Goal: Transaction & Acquisition: Book appointment/travel/reservation

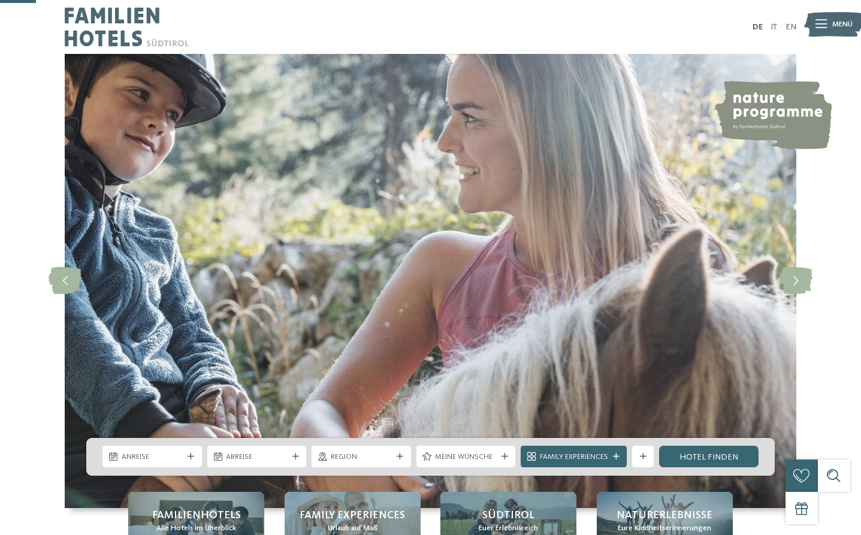
scroll to position [204, 0]
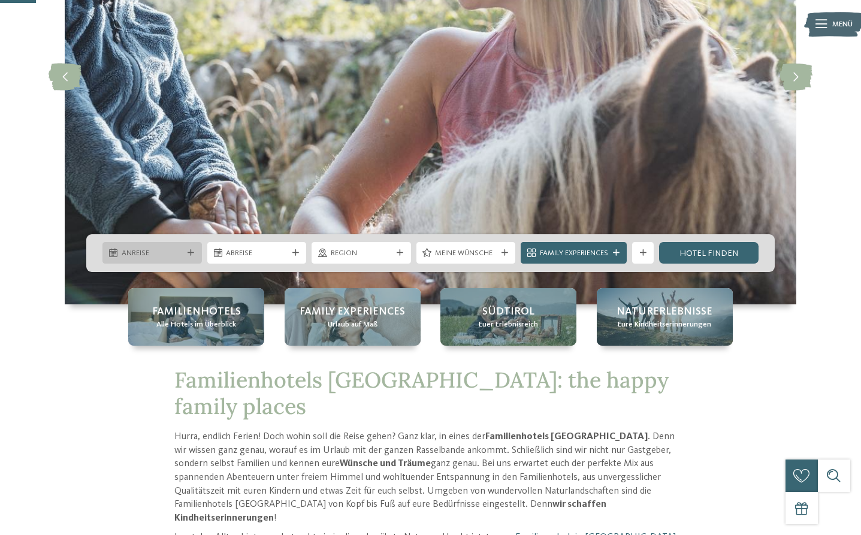
click at [165, 258] on span "Anreise" at bounding box center [153, 253] width 62 height 11
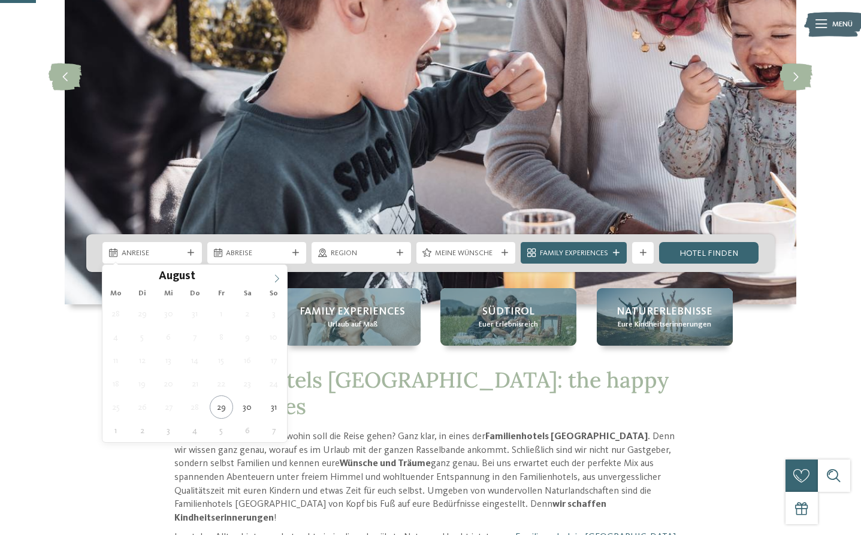
click at [275, 280] on icon at bounding box center [276, 278] width 8 height 8
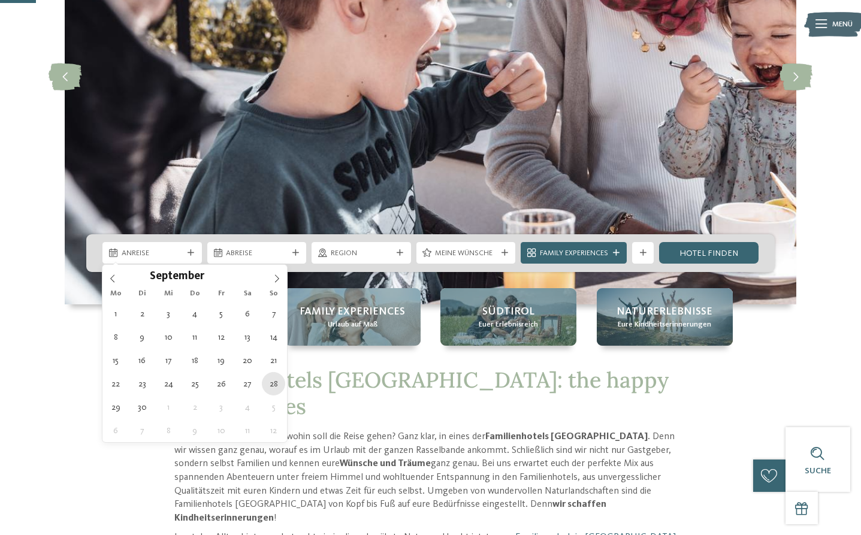
type div "28.09.2025"
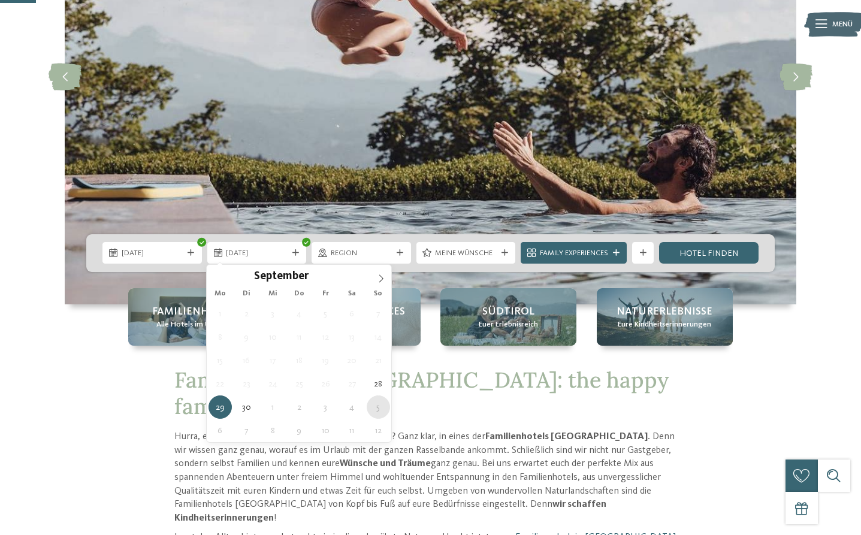
type div "05.10.2025"
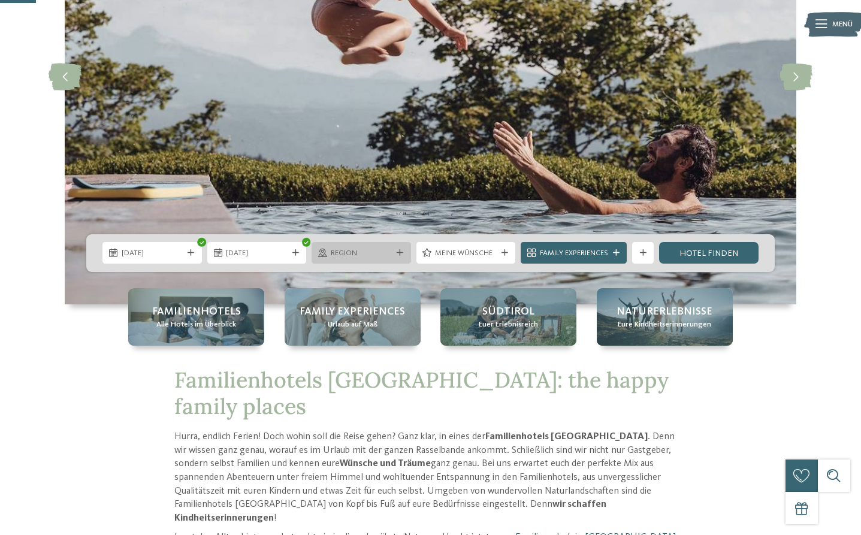
click at [399, 250] on icon at bounding box center [399, 253] width 7 height 7
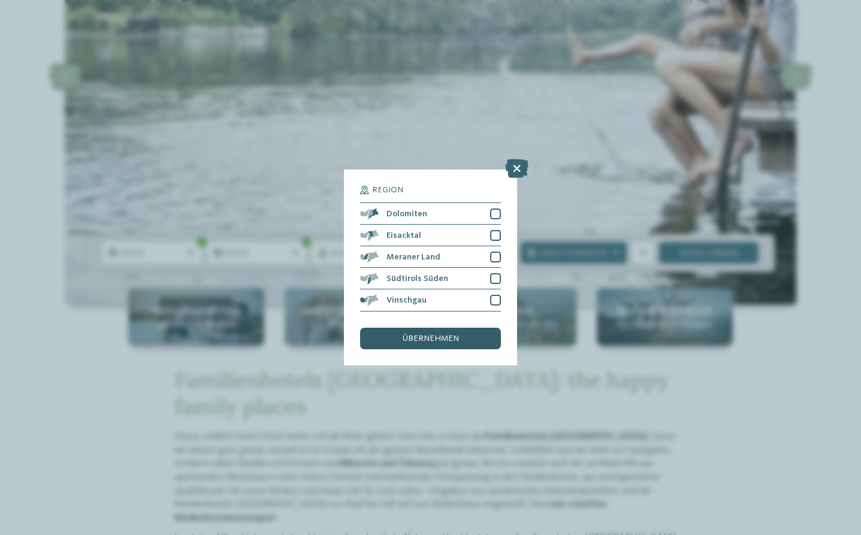
click at [411, 337] on span "übernehmen" at bounding box center [430, 338] width 56 height 8
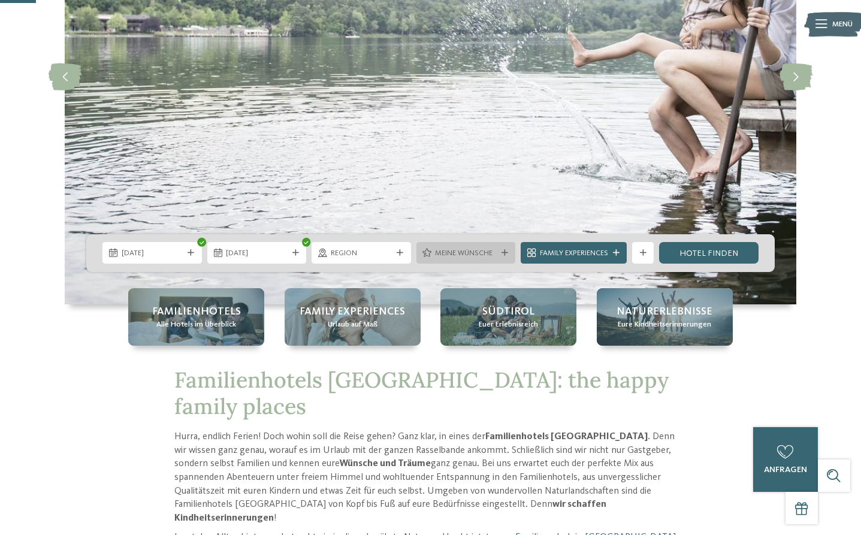
click at [505, 253] on icon at bounding box center [504, 253] width 7 height 7
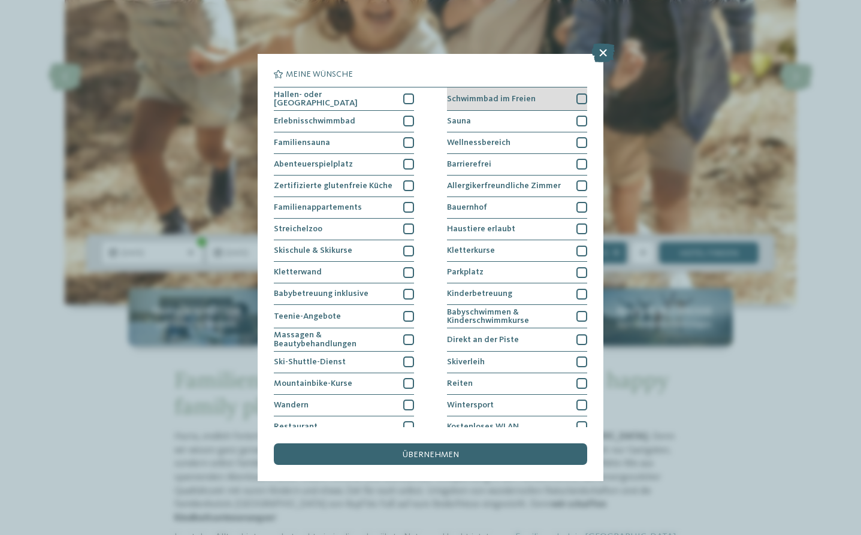
click at [579, 98] on div at bounding box center [581, 98] width 11 height 11
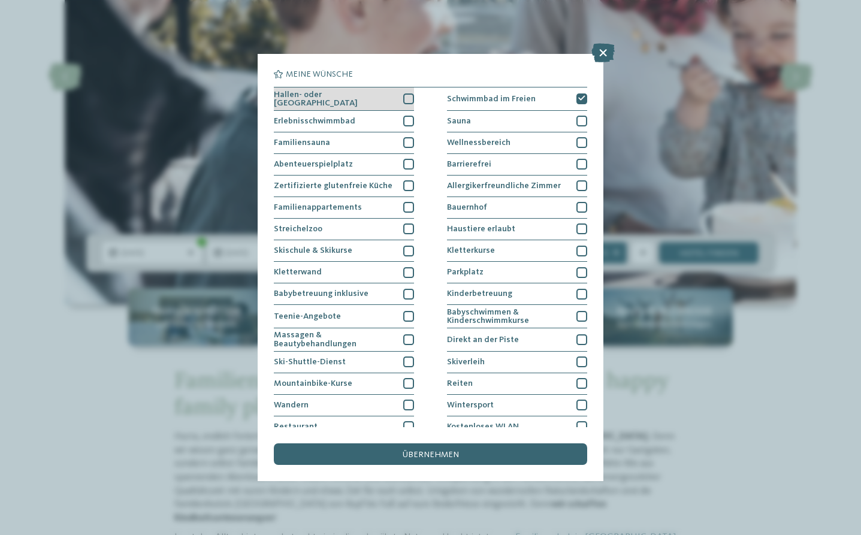
click at [407, 96] on div at bounding box center [408, 98] width 11 height 11
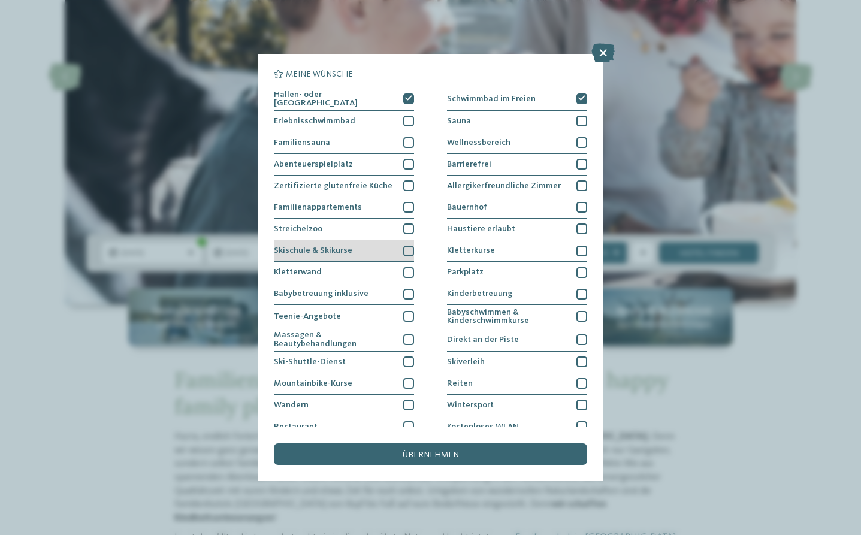
scroll to position [31, 0]
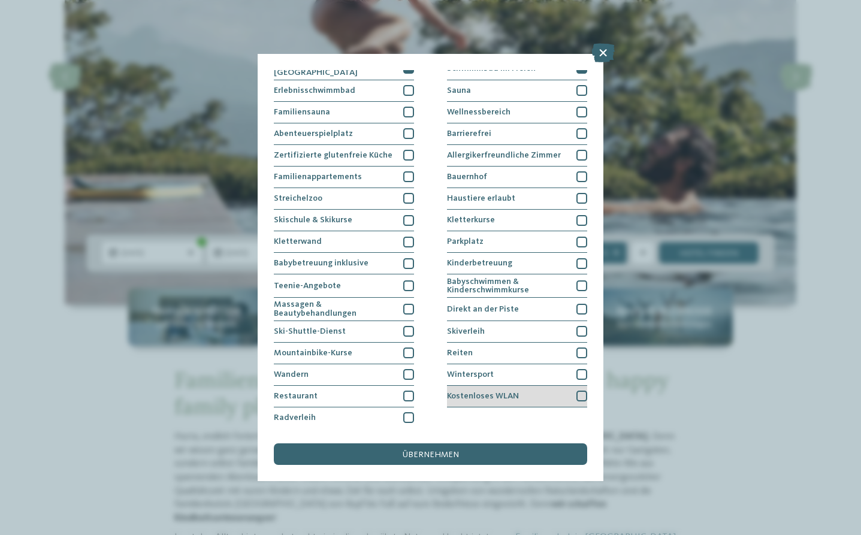
click at [579, 395] on div at bounding box center [581, 395] width 11 height 11
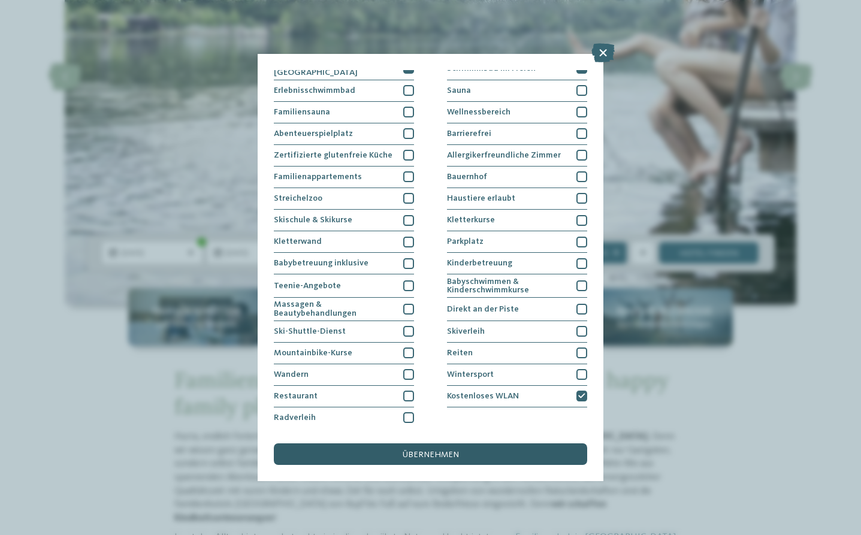
click at [411, 449] on div "übernehmen" at bounding box center [430, 454] width 313 height 22
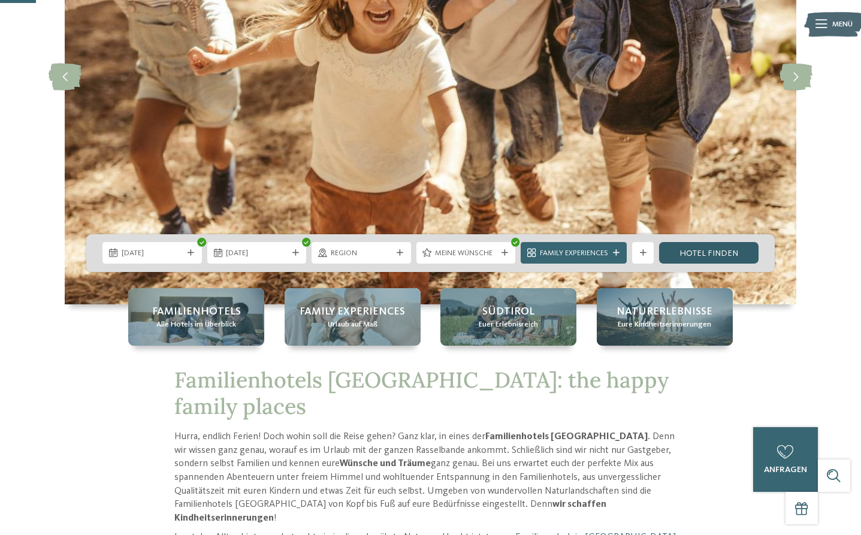
click at [686, 253] on link "Hotel finden" at bounding box center [708, 253] width 99 height 22
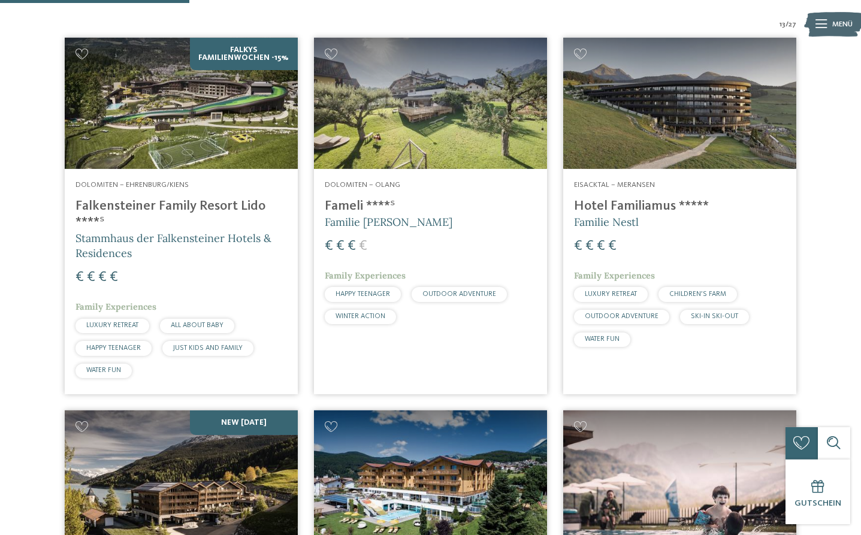
scroll to position [347, 0]
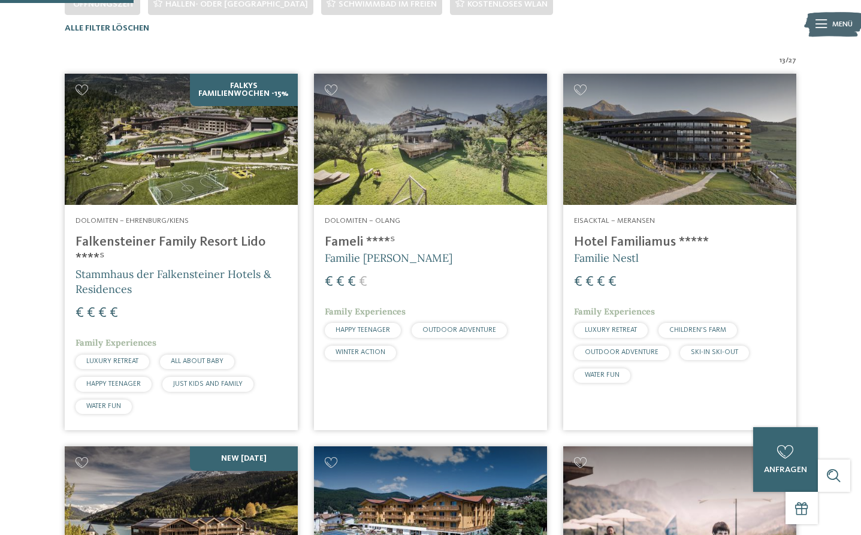
click at [362, 242] on h4 "Fameli ****ˢ" at bounding box center [430, 242] width 211 height 16
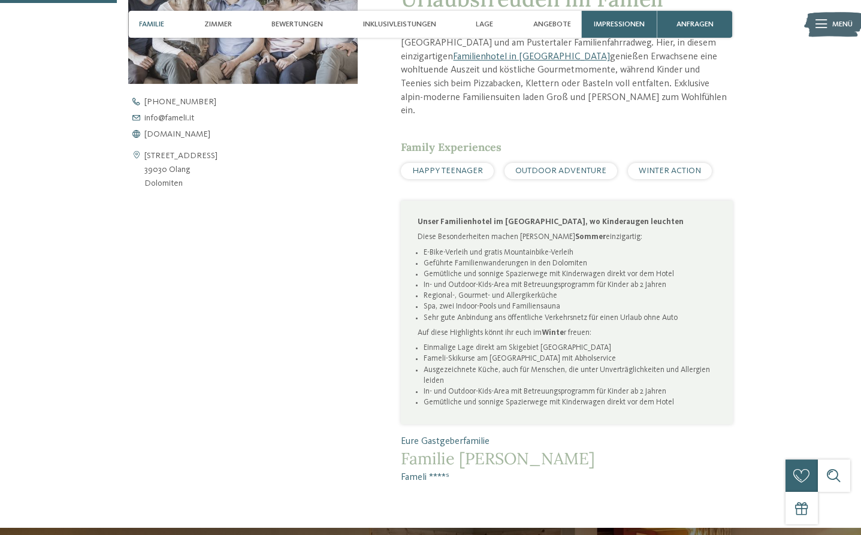
scroll to position [509, 0]
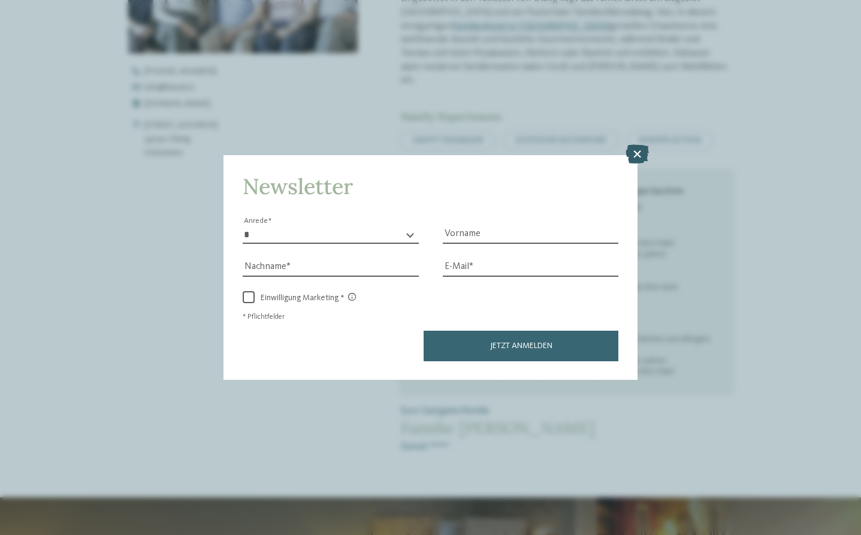
click at [637, 154] on icon at bounding box center [636, 153] width 23 height 19
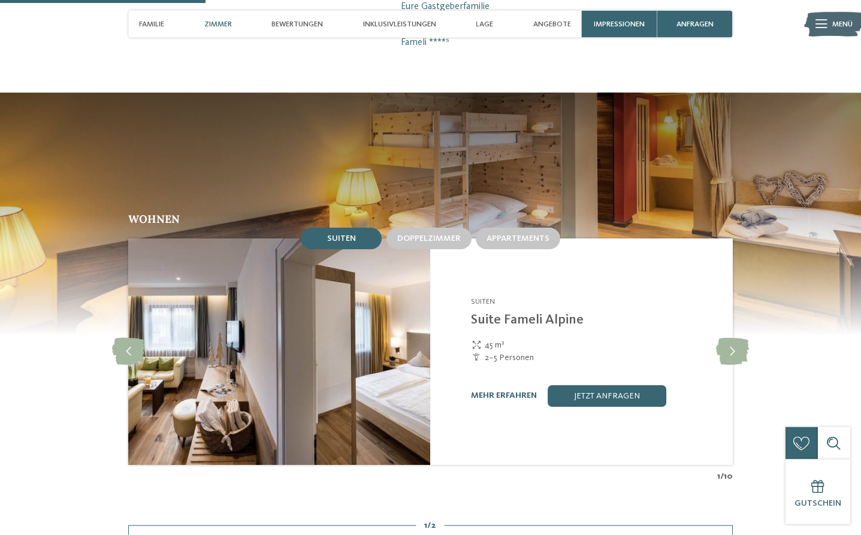
scroll to position [916, 0]
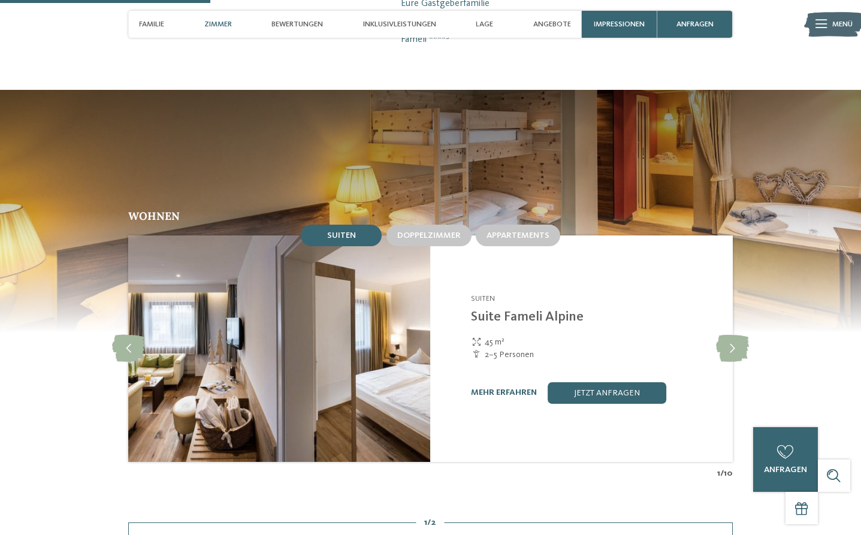
click at [417, 214] on h2 "Wohnen" at bounding box center [430, 216] width 604 height 11
click at [418, 225] on div "Doppelzimmer" at bounding box center [428, 236] width 85 height 22
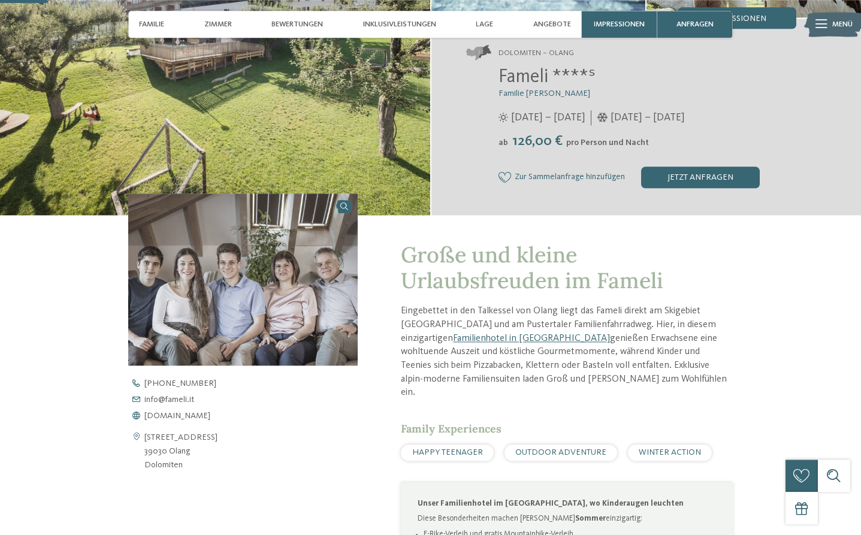
scroll to position [204, 0]
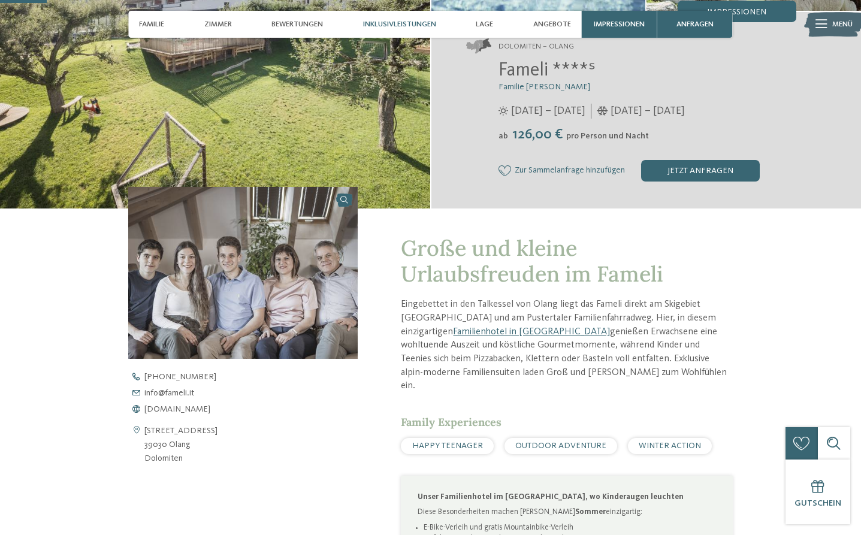
click at [392, 24] on span "Inklusivleistungen" at bounding box center [399, 24] width 73 height 9
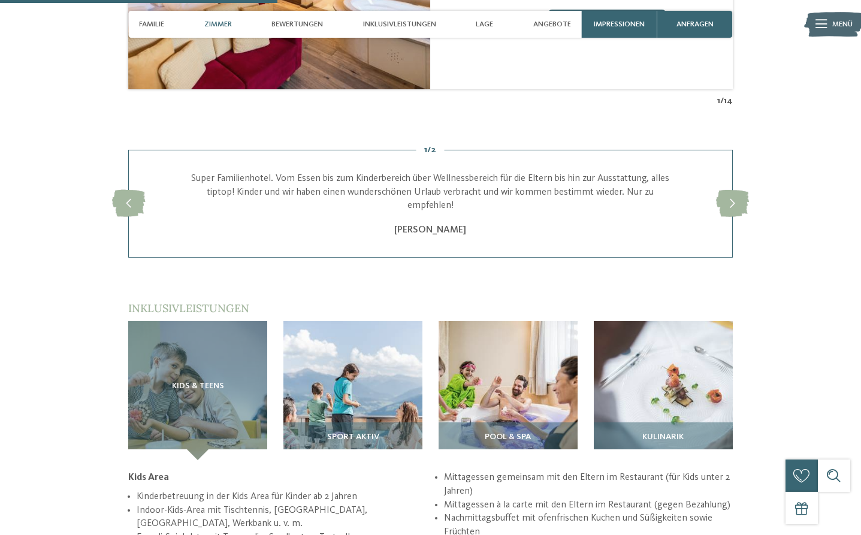
scroll to position [1313, 0]
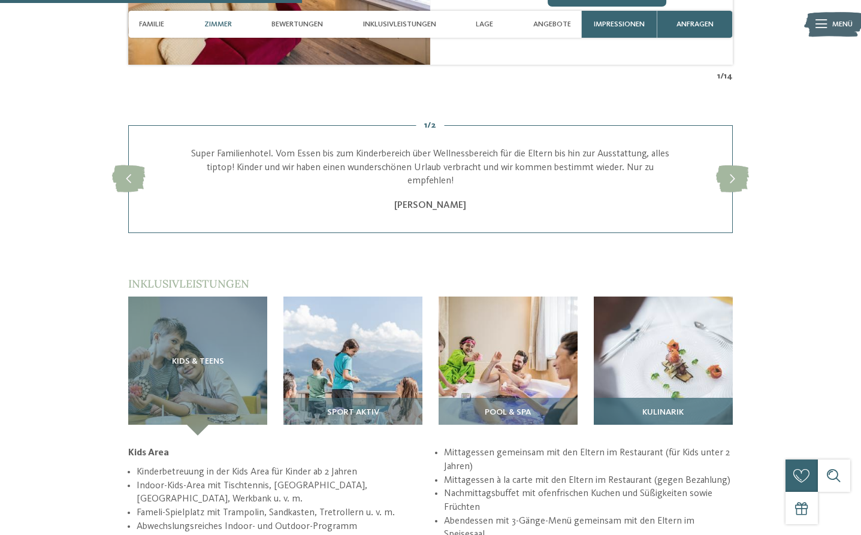
click at [662, 370] on img at bounding box center [663, 365] width 139 height 139
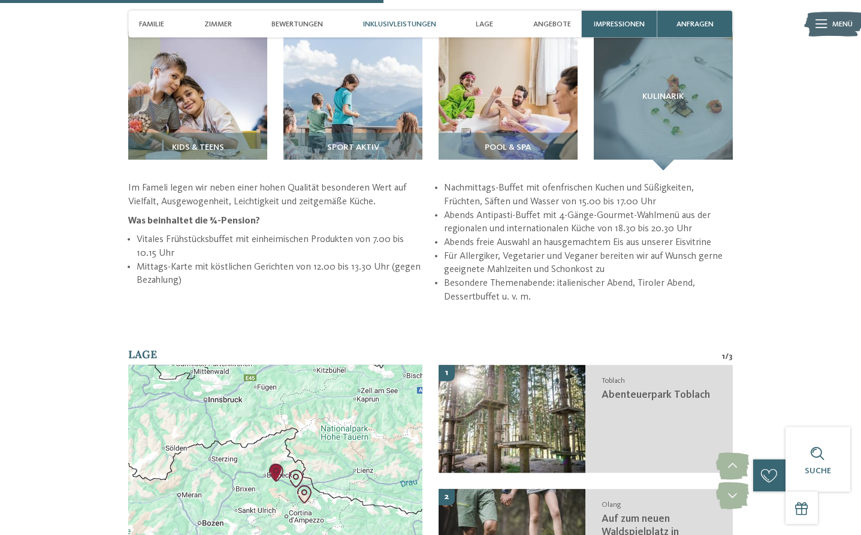
scroll to position [1619, 0]
